Goal: Feedback & Contribution: Leave review/rating

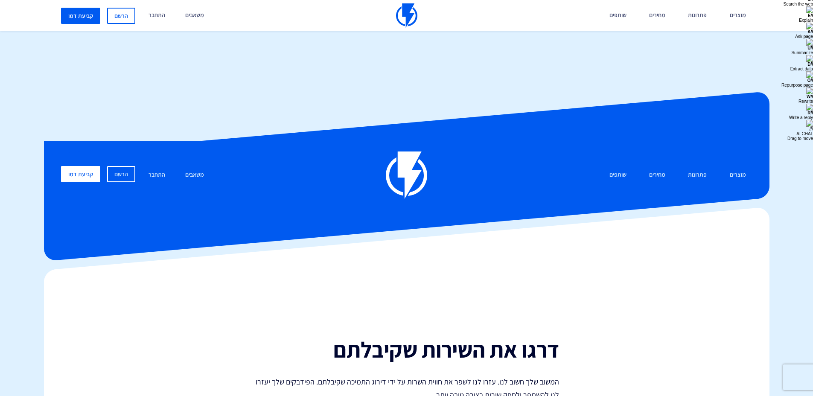
scroll to position [239, 0]
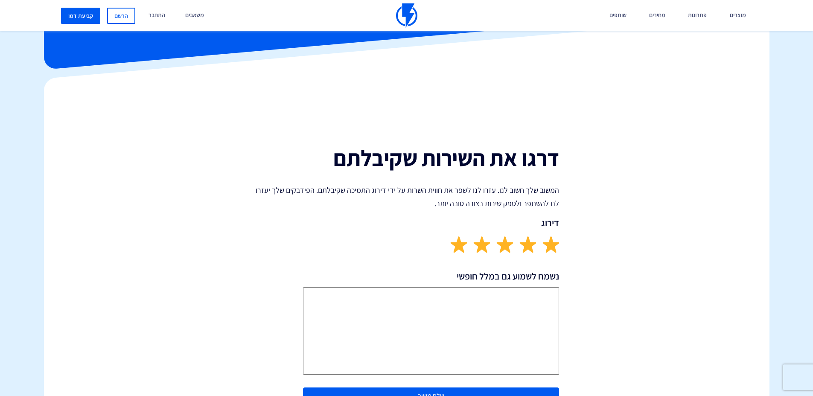
click at [457, 287] on textarea "נשמח לשמוע גם במלל חופשי" at bounding box center [431, 330] width 256 height 87
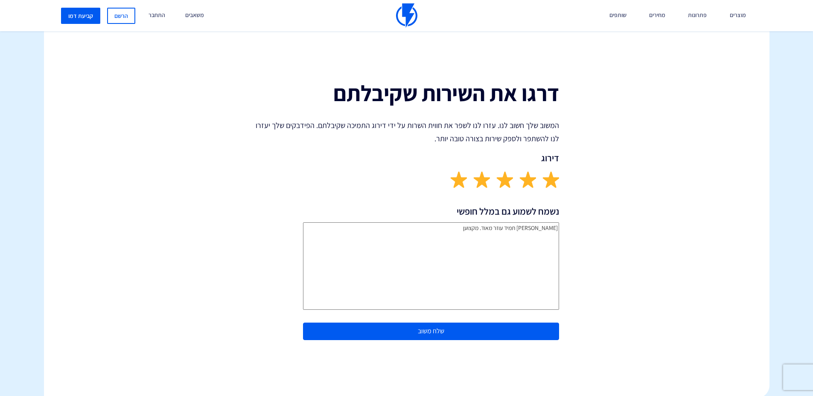
scroll to position [237, 0]
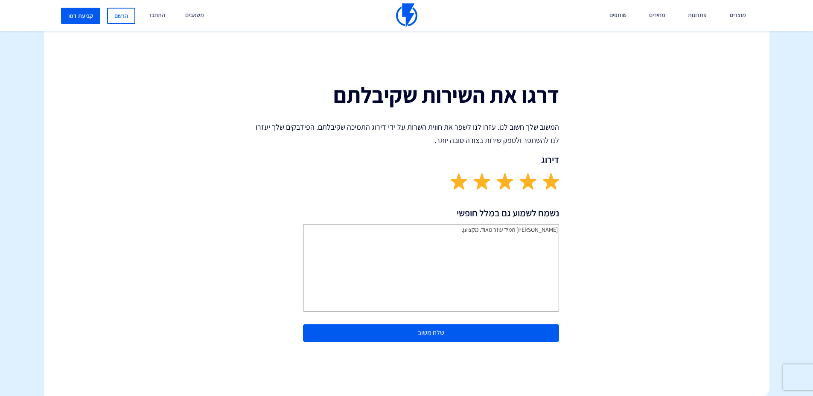
type textarea "[PERSON_NAME] תמיד עוזר מאוד. מקצוען."
click at [506, 324] on button "שלח משוב" at bounding box center [431, 332] width 256 height 17
